Goal: Task Accomplishment & Management: Use online tool/utility

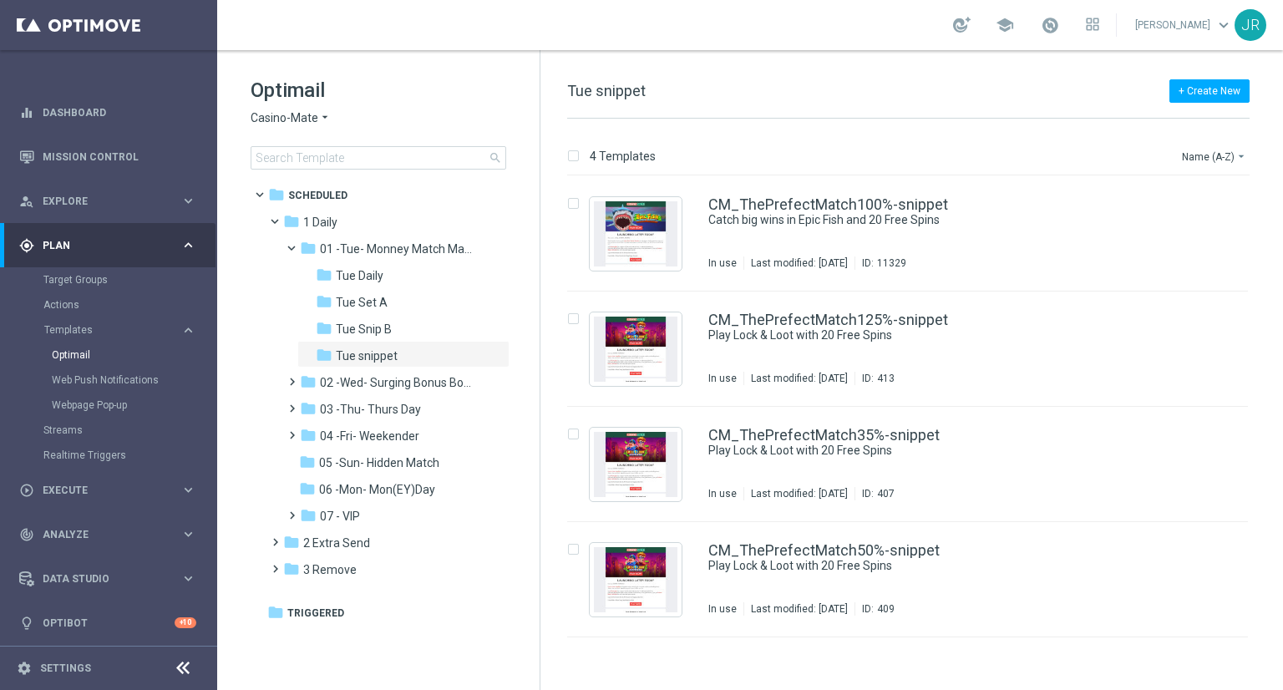
click at [291, 122] on span "Casino-Mate" at bounding box center [285, 118] width 68 height 16
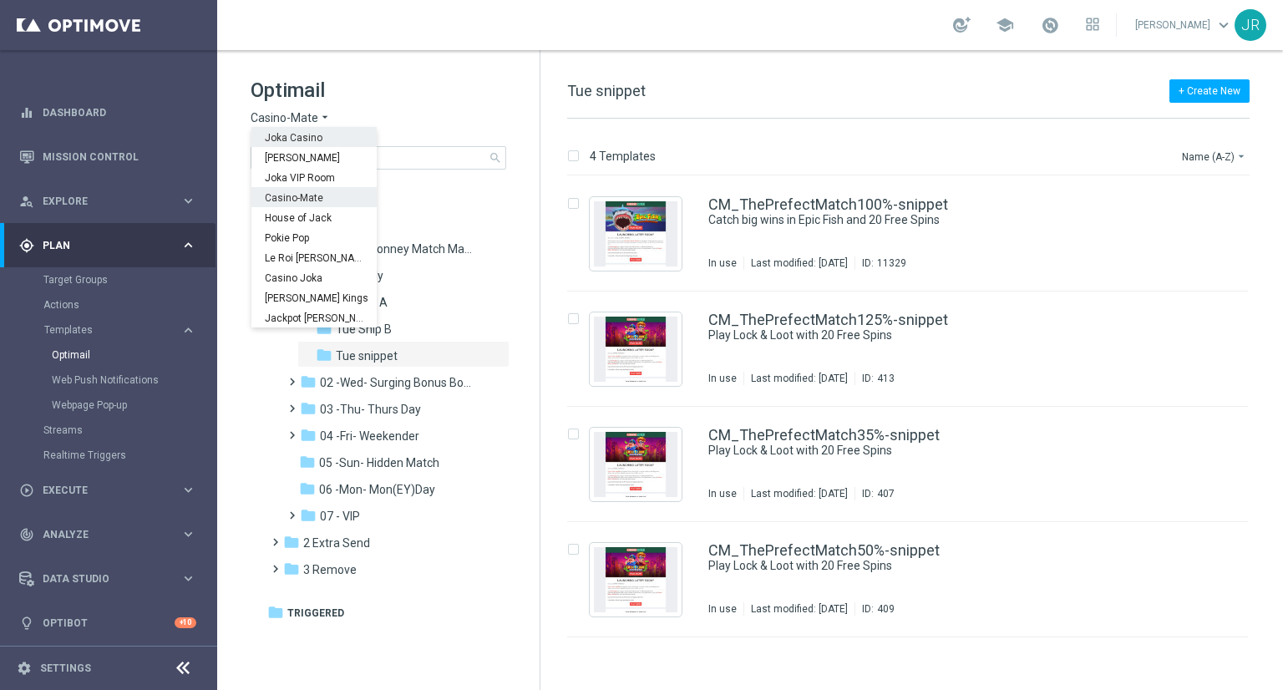
click at [0, 0] on span "Joka Casino" at bounding box center [0, 0] width 0 height 0
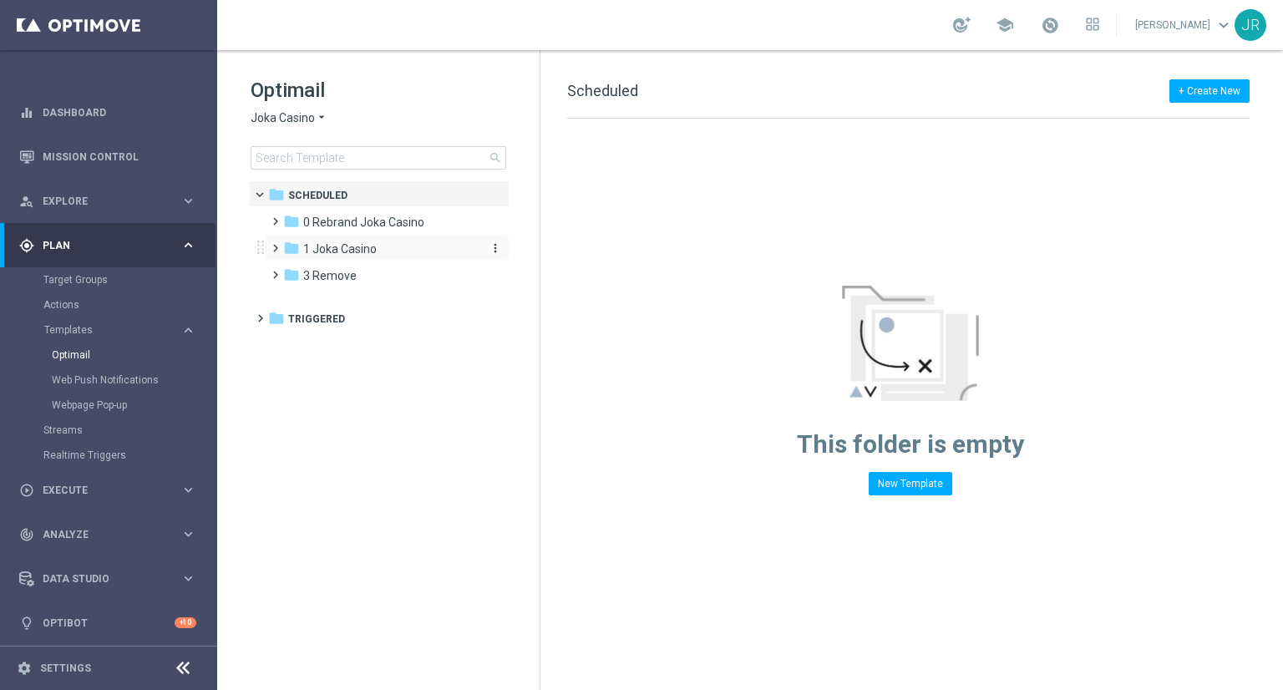
click at [358, 250] on span "1 Joka Casino" at bounding box center [339, 248] width 73 height 15
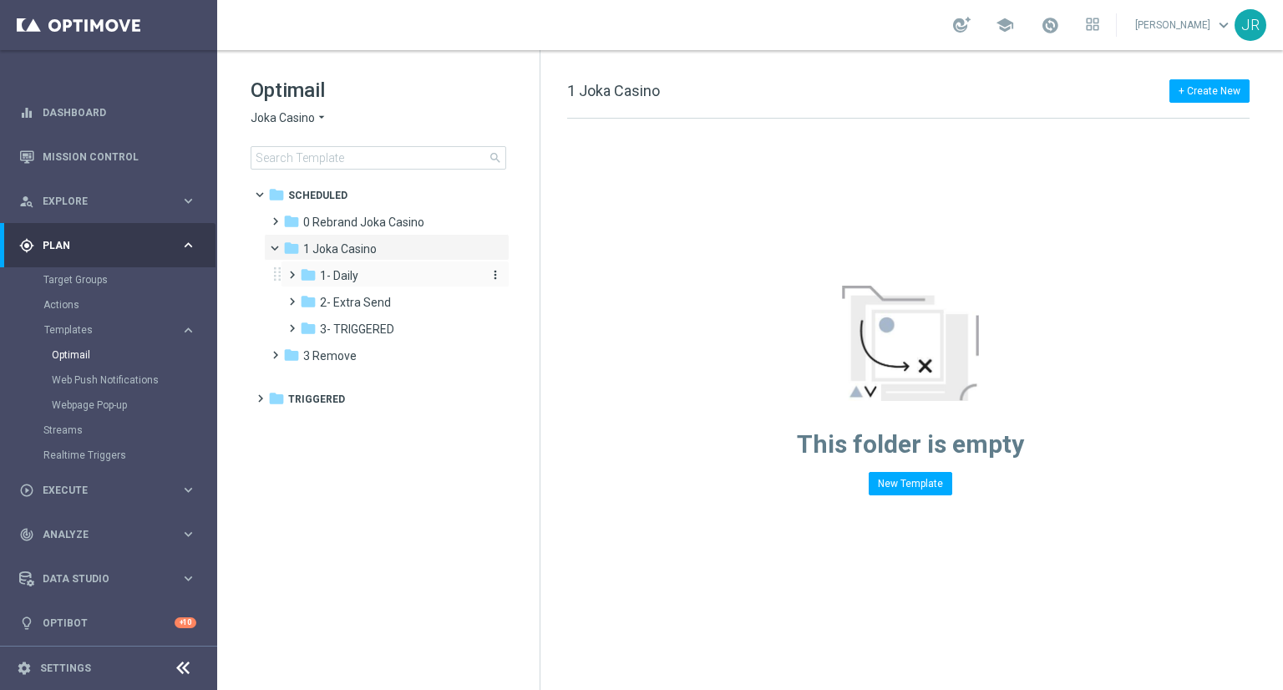
click at [345, 272] on span "1- Daily" at bounding box center [339, 275] width 38 height 15
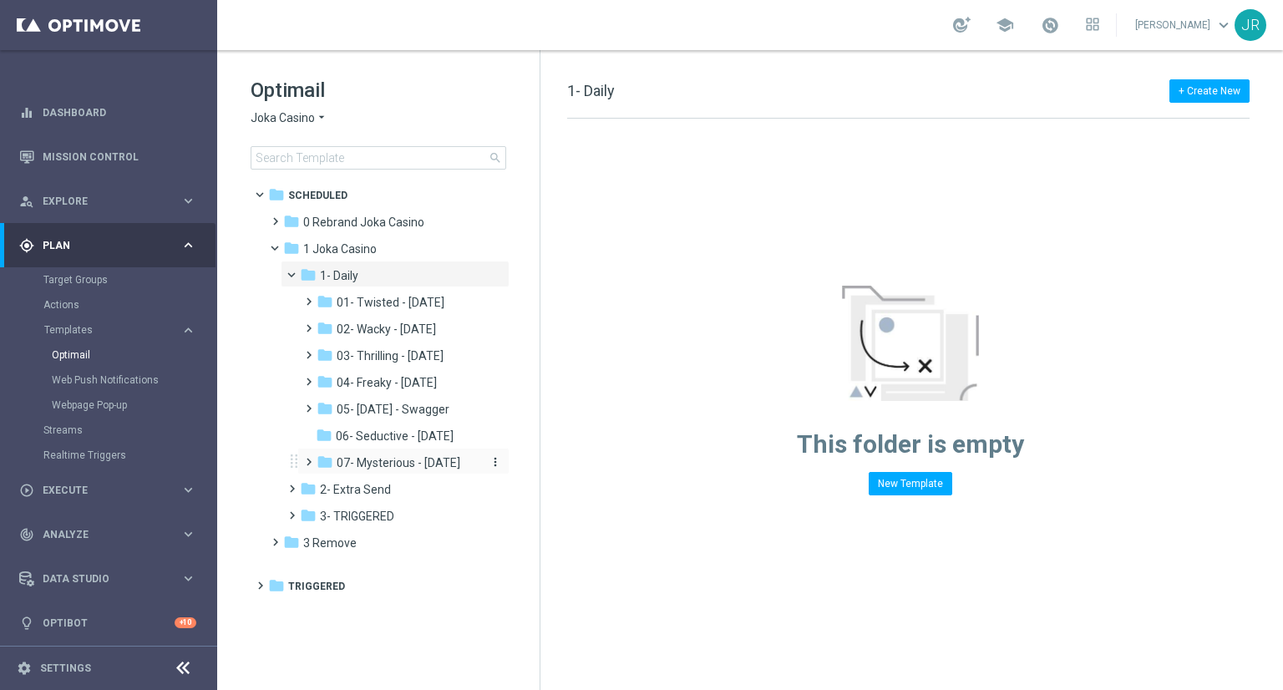
click at [394, 466] on span "07- Mysterious - [DATE]" at bounding box center [399, 462] width 124 height 15
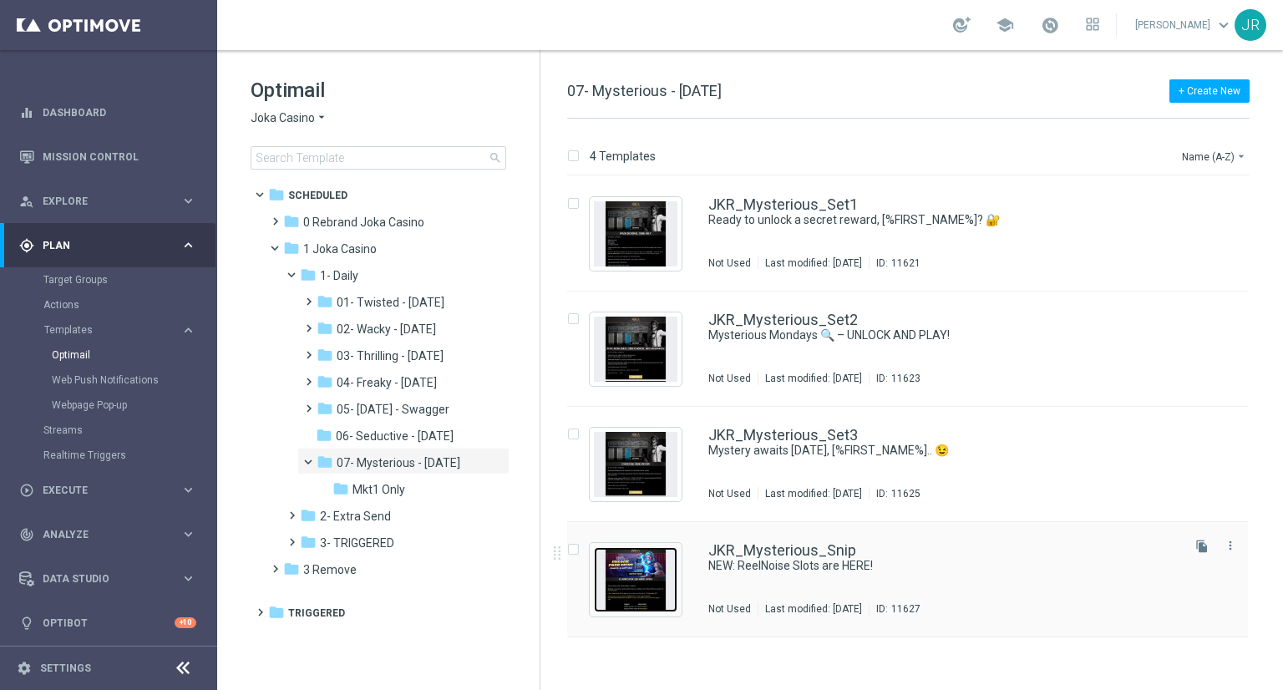
click at [653, 603] on img "Press SPACE to select this row." at bounding box center [636, 579] width 84 height 65
